Goal: Information Seeking & Learning: Learn about a topic

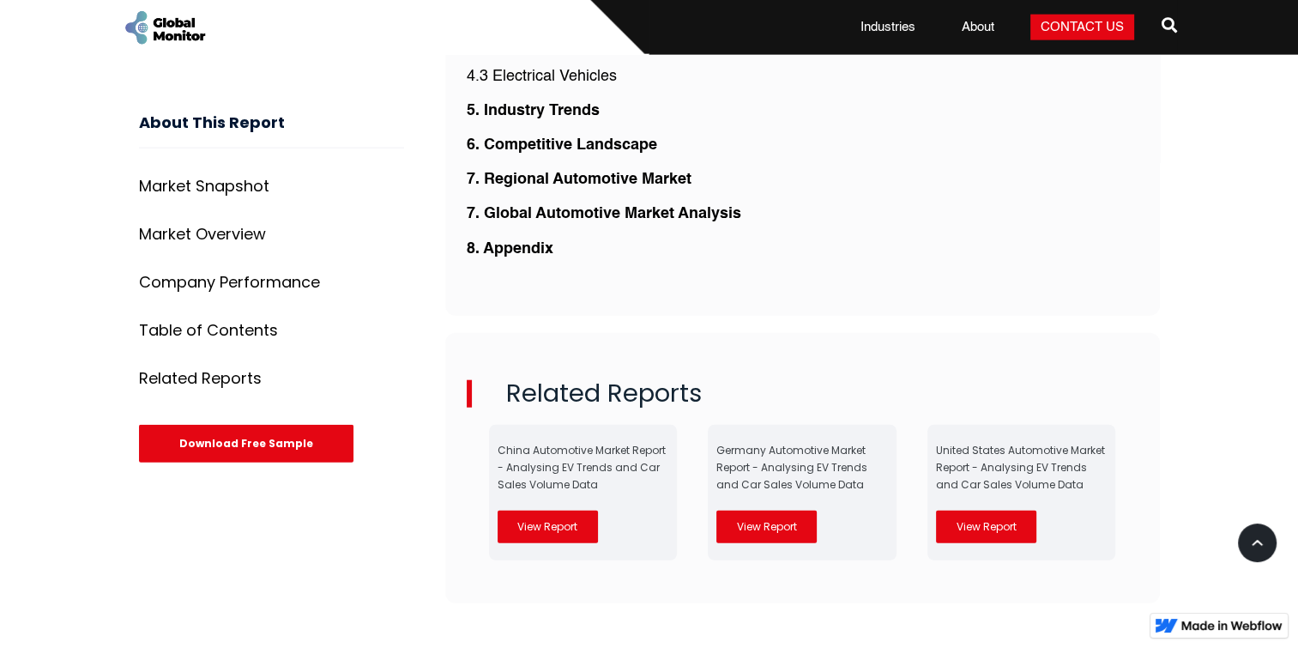
scroll to position [3959, 0]
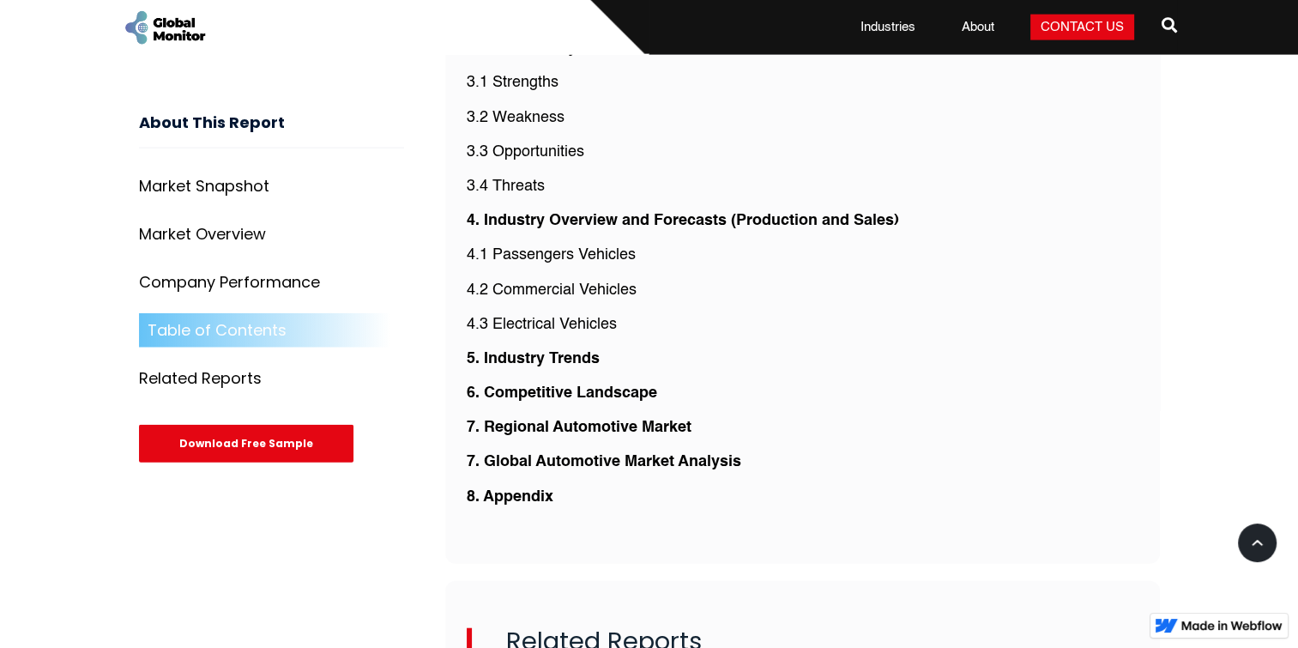
drag, startPoint x: 606, startPoint y: 244, endPoint x: 703, endPoint y: 262, distance: 97.6
click at [703, 262] on div "1. Research Methodology and Scope 2. Market Overview 3. SWOT Analysis of Infras…" at bounding box center [803, 241] width 672 height 560
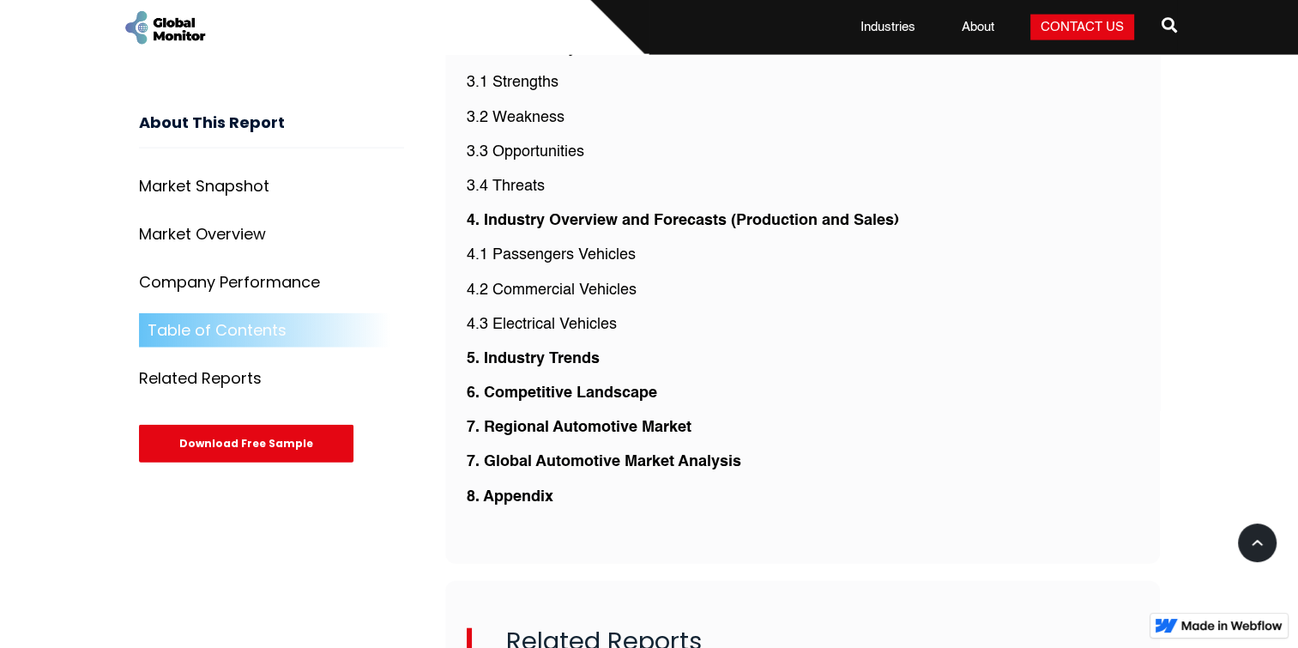
click at [637, 296] on div "1. Research Methodology and Scope 2. Market Overview 3. SWOT Analysis of Infras…" at bounding box center [803, 241] width 672 height 560
